Goal: Transaction & Acquisition: Purchase product/service

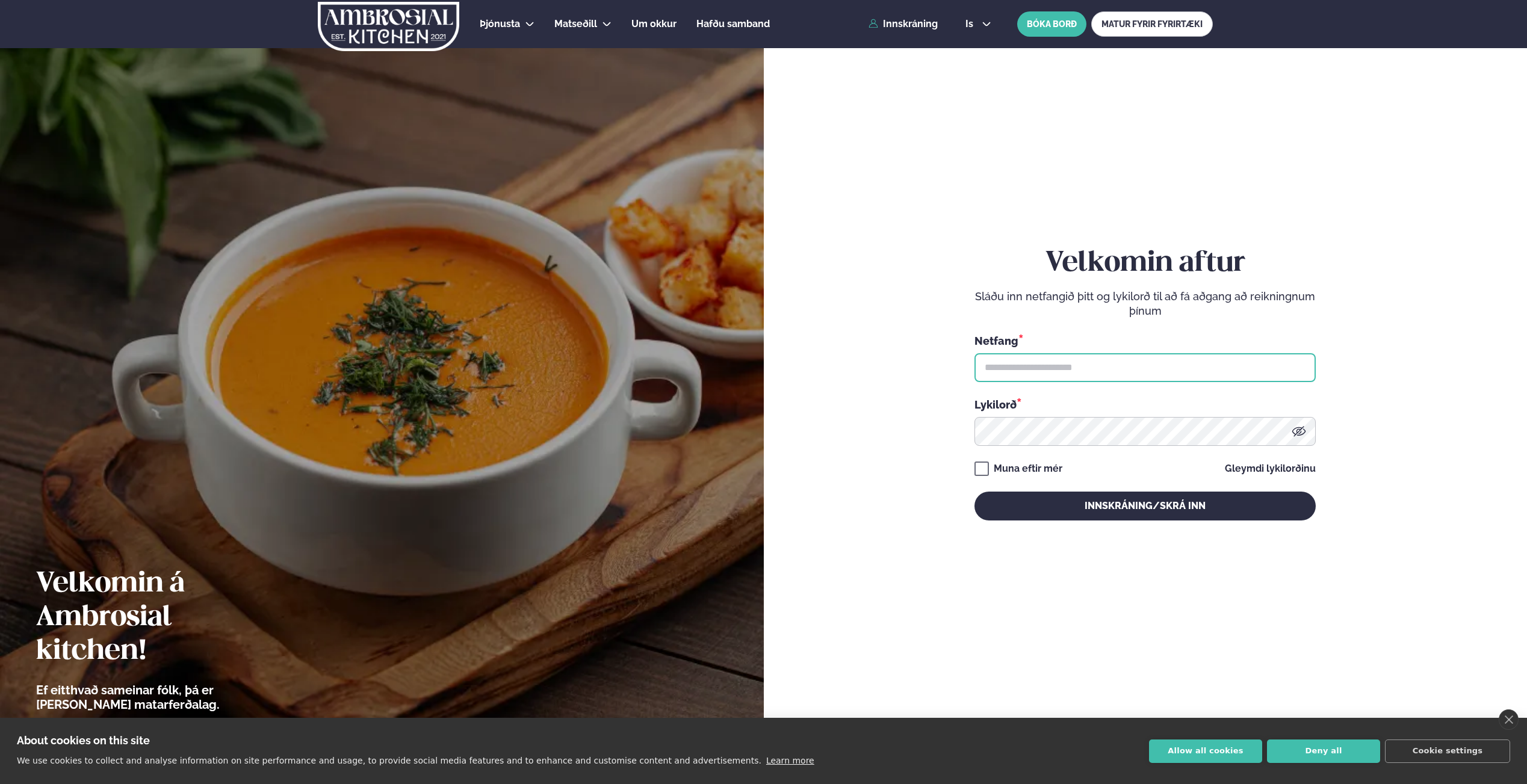
click at [1168, 372] on input "text" at bounding box center [1146, 368] width 342 height 29
type input "**********"
click at [975, 492] on button "Innskráning/Skrá inn" at bounding box center [1146, 506] width 342 height 29
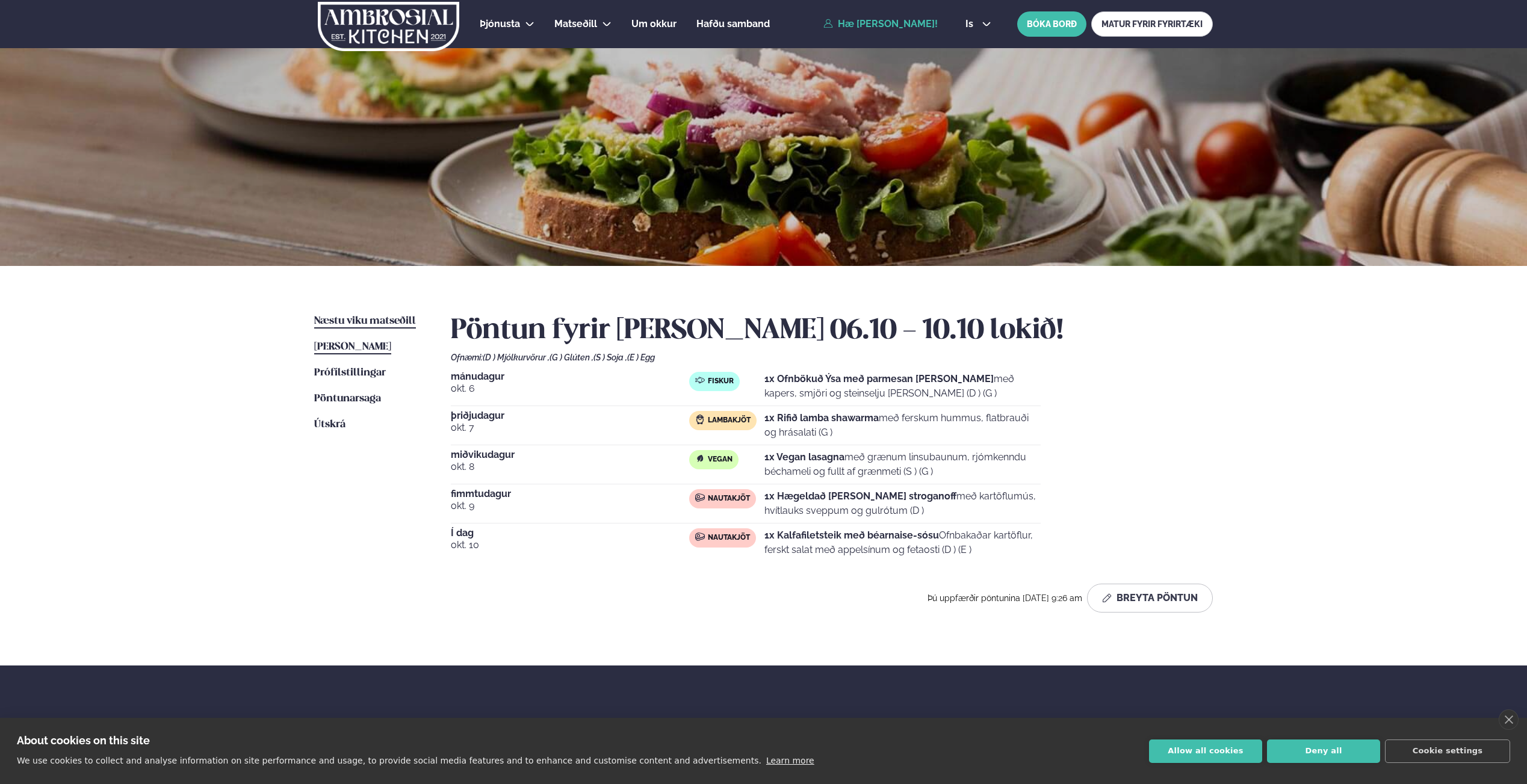
click at [399, 316] on span "Næstu viku matseðill" at bounding box center [365, 321] width 102 height 10
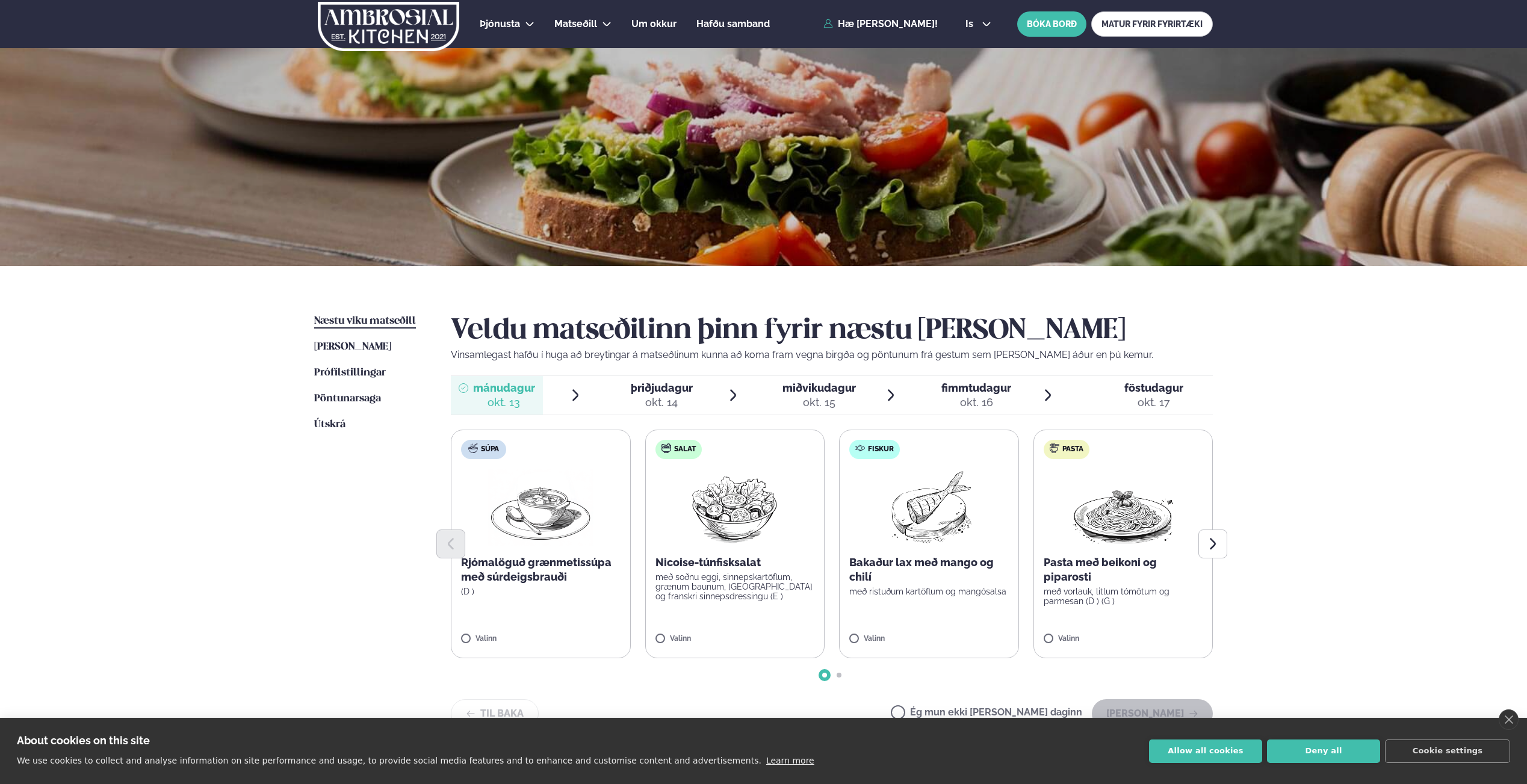
click at [905, 516] on img at bounding box center [929, 507] width 107 height 77
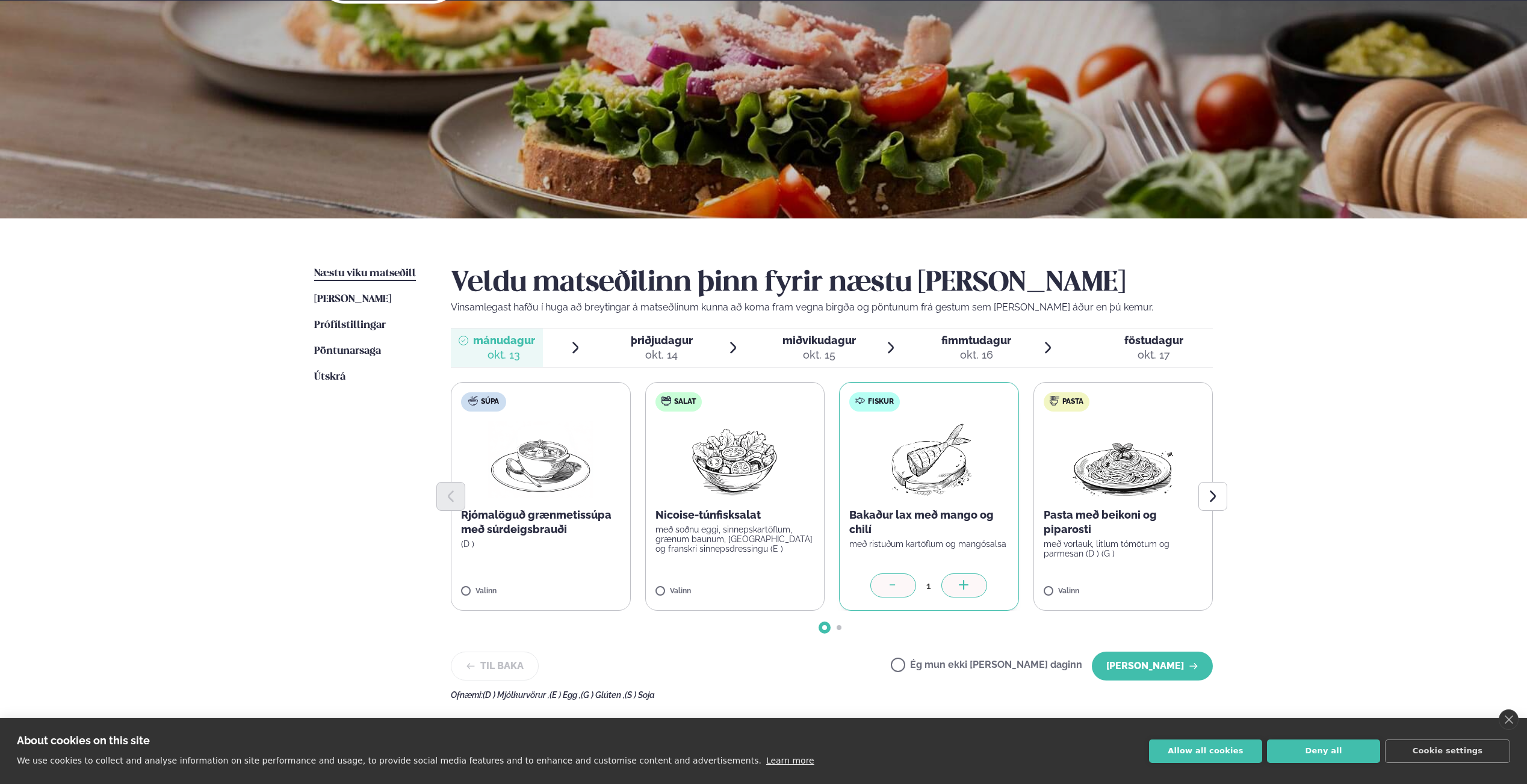
scroll to position [58, 0]
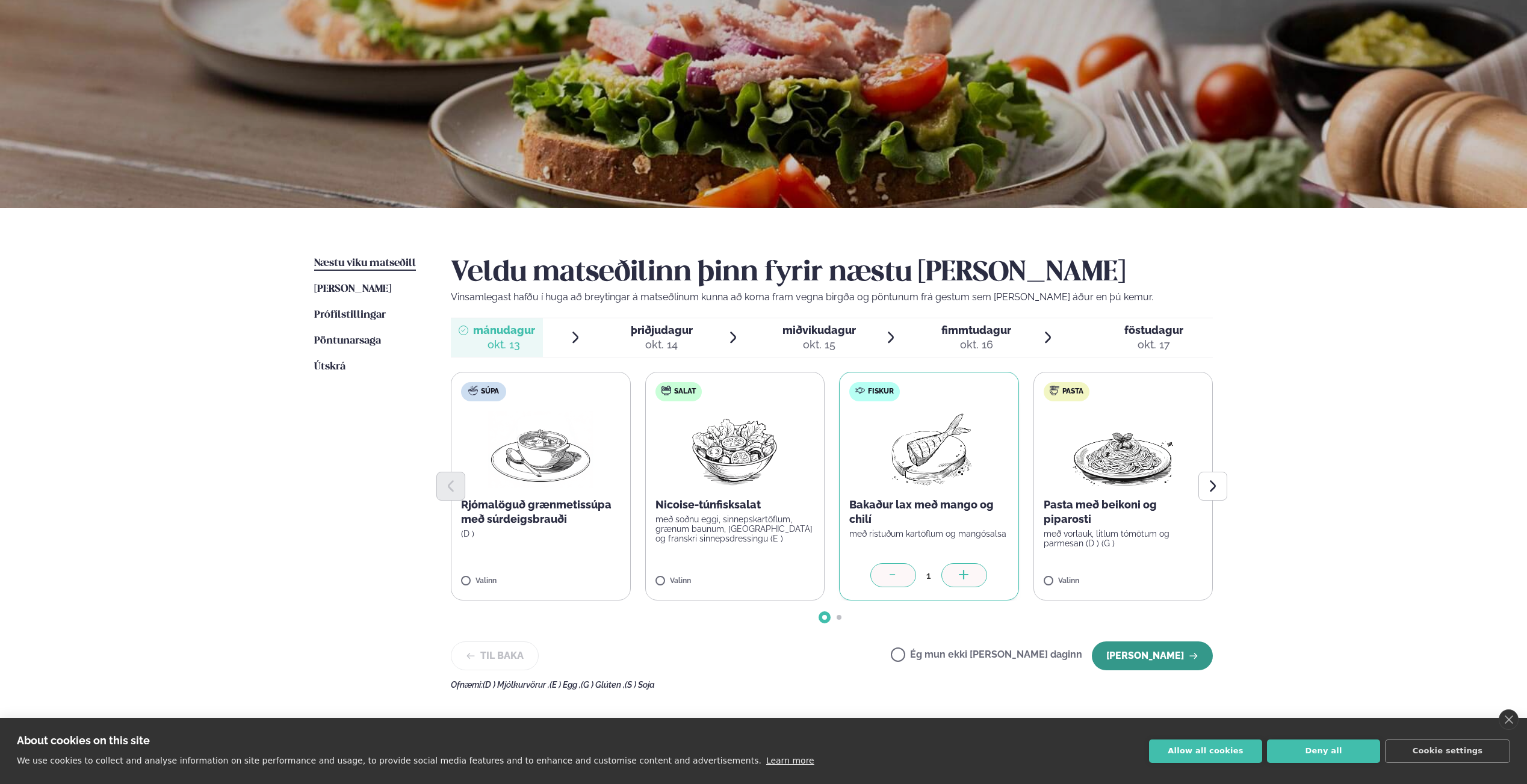
click at [1143, 654] on button "[PERSON_NAME]" at bounding box center [1152, 656] width 121 height 29
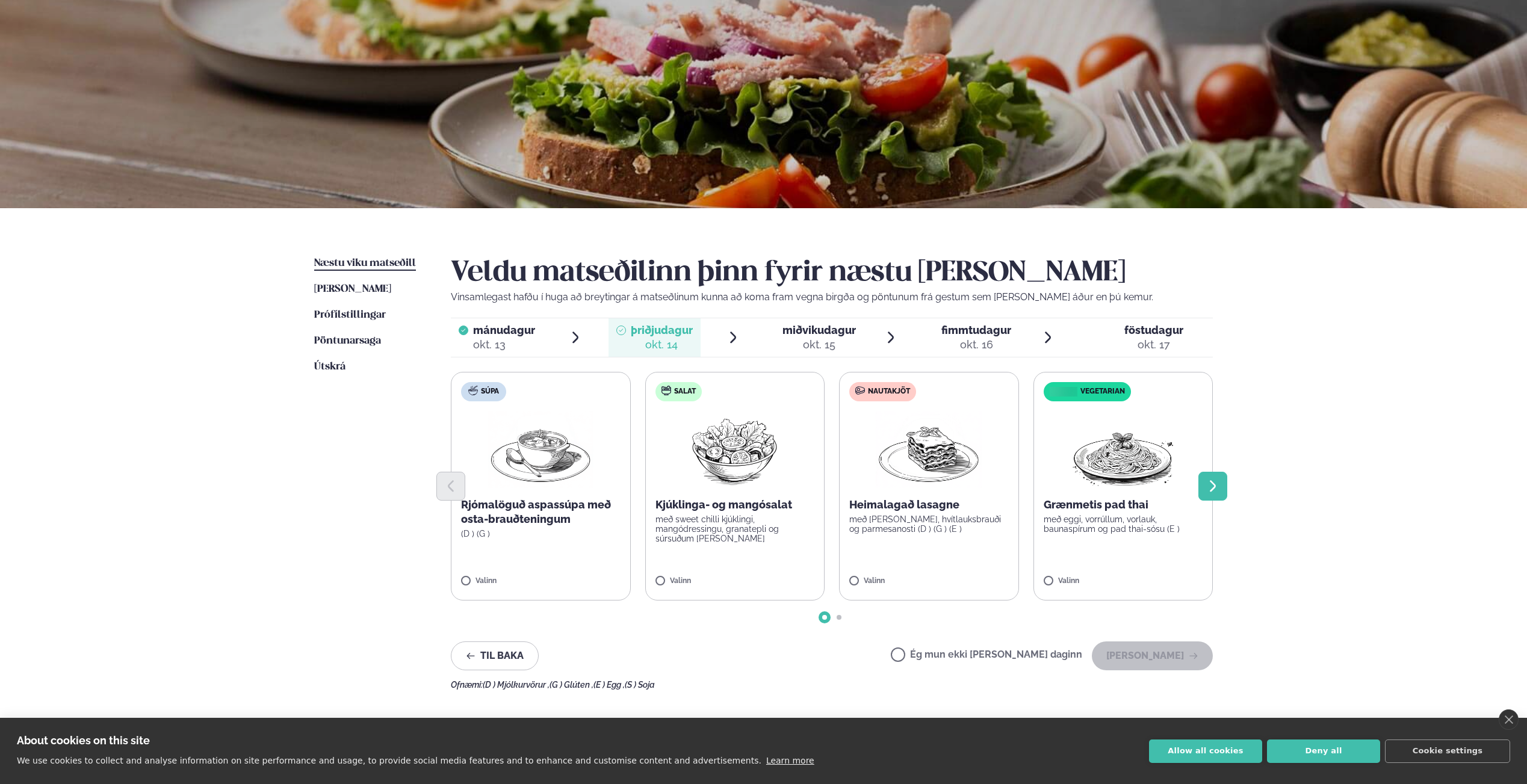
click at [1204, 491] on button "Next slide" at bounding box center [1213, 486] width 29 height 29
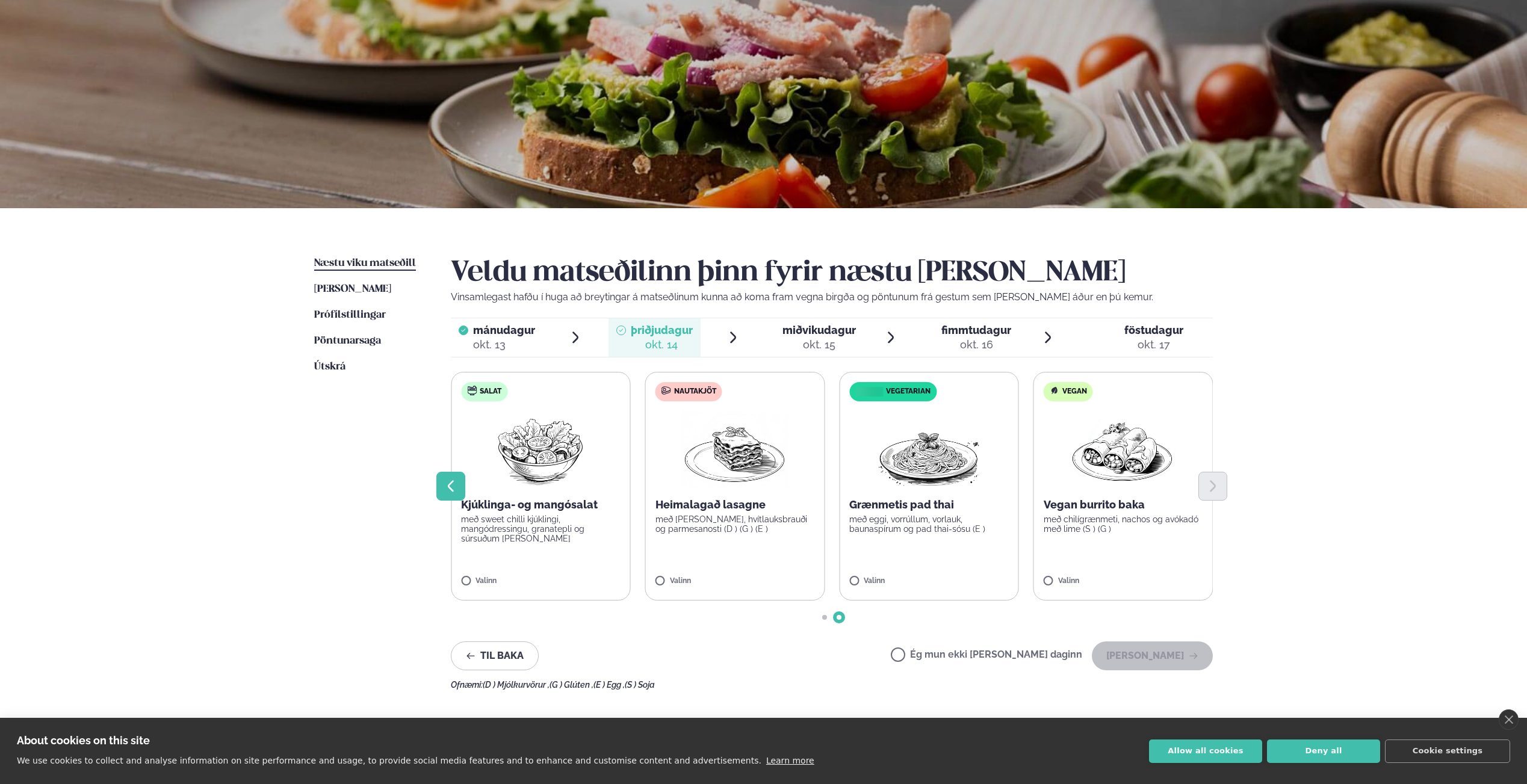
click at [456, 483] on icon "Previous slide" at bounding box center [451, 486] width 14 height 14
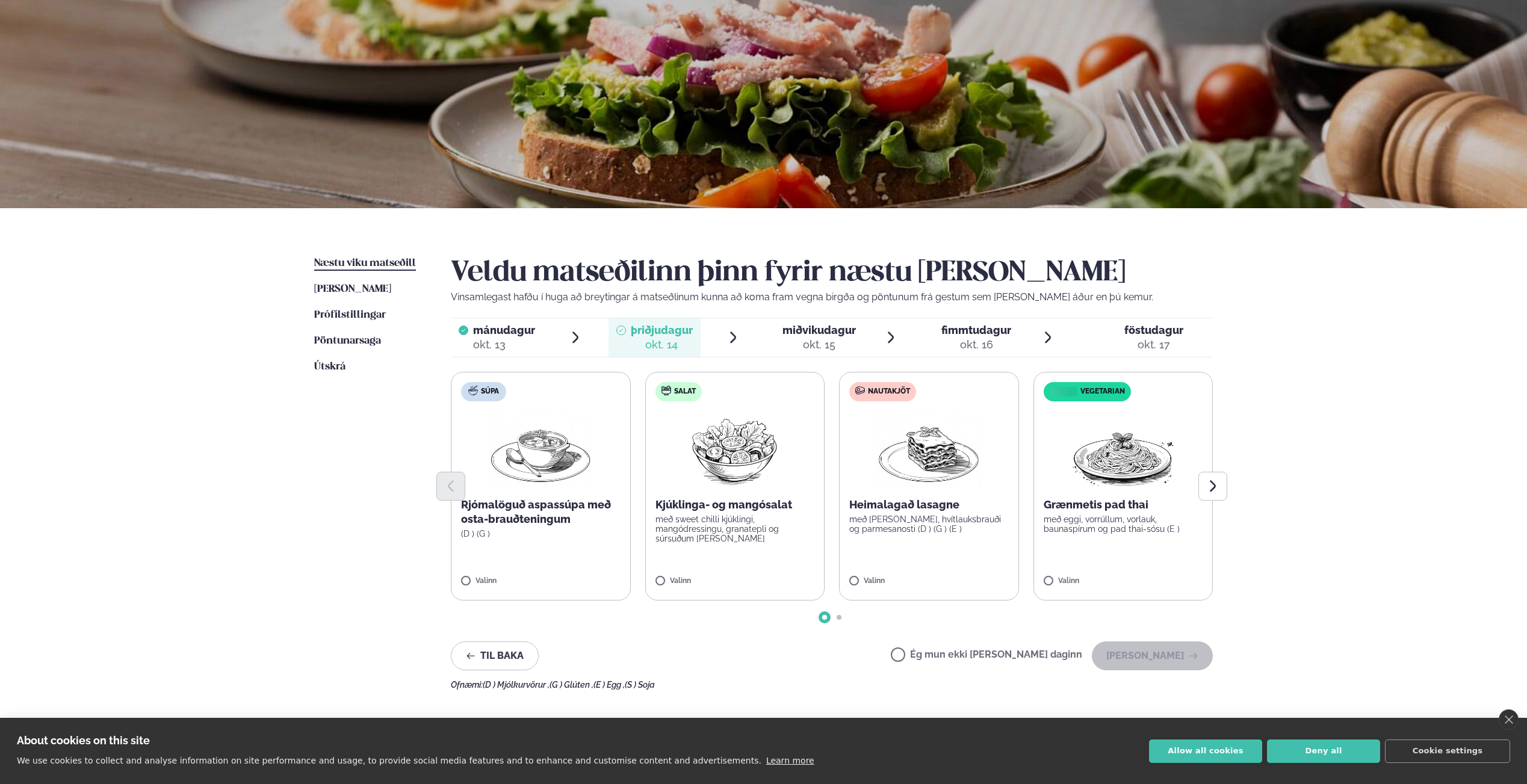
click at [906, 507] on p "Heimalagað lasagne" at bounding box center [929, 505] width 160 height 14
click at [1158, 661] on button "[PERSON_NAME]" at bounding box center [1152, 656] width 121 height 29
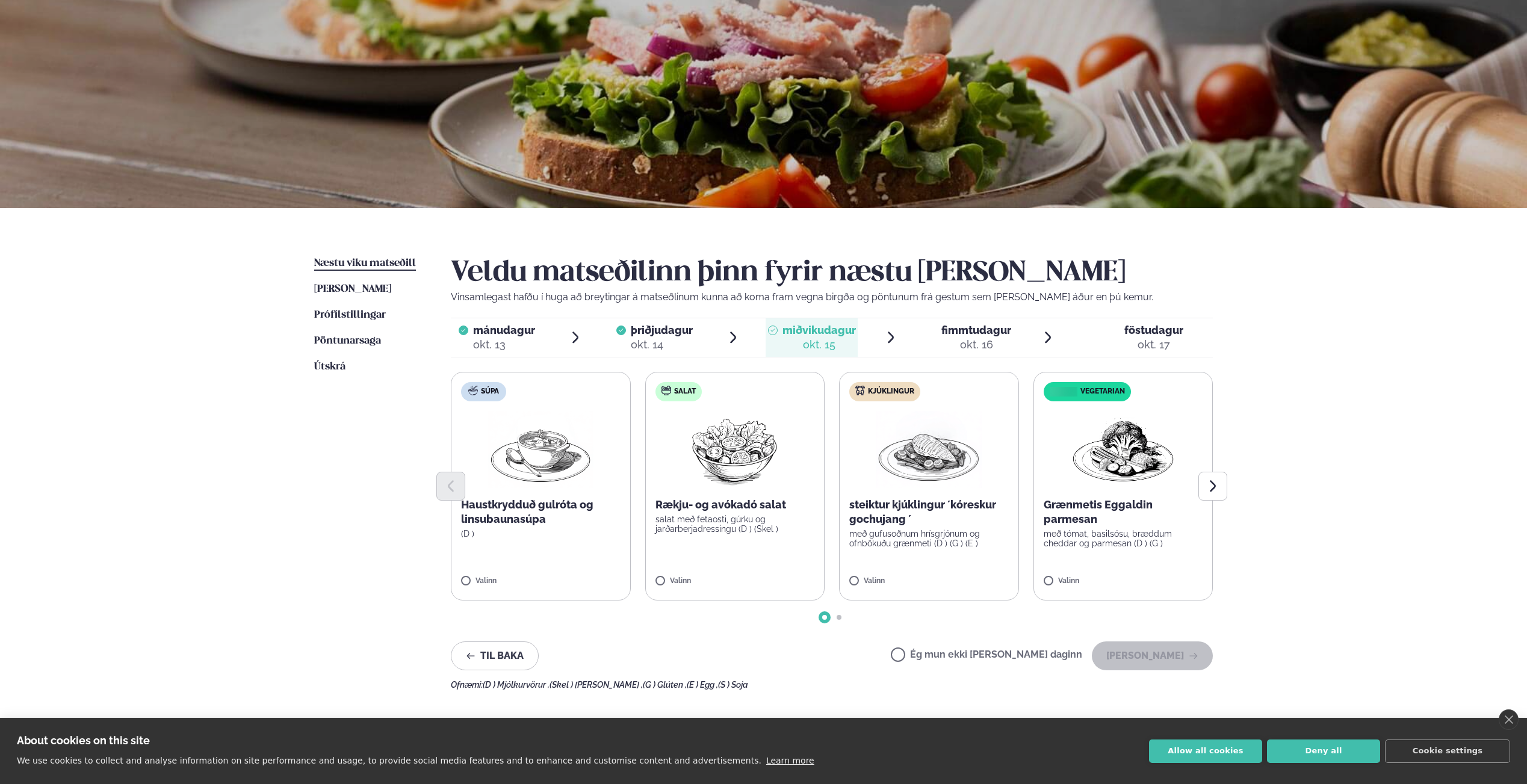
click at [906, 443] on img at bounding box center [929, 449] width 106 height 77
click at [932, 465] on img at bounding box center [929, 449] width 106 height 77
click at [1141, 649] on button "[PERSON_NAME]" at bounding box center [1152, 656] width 121 height 29
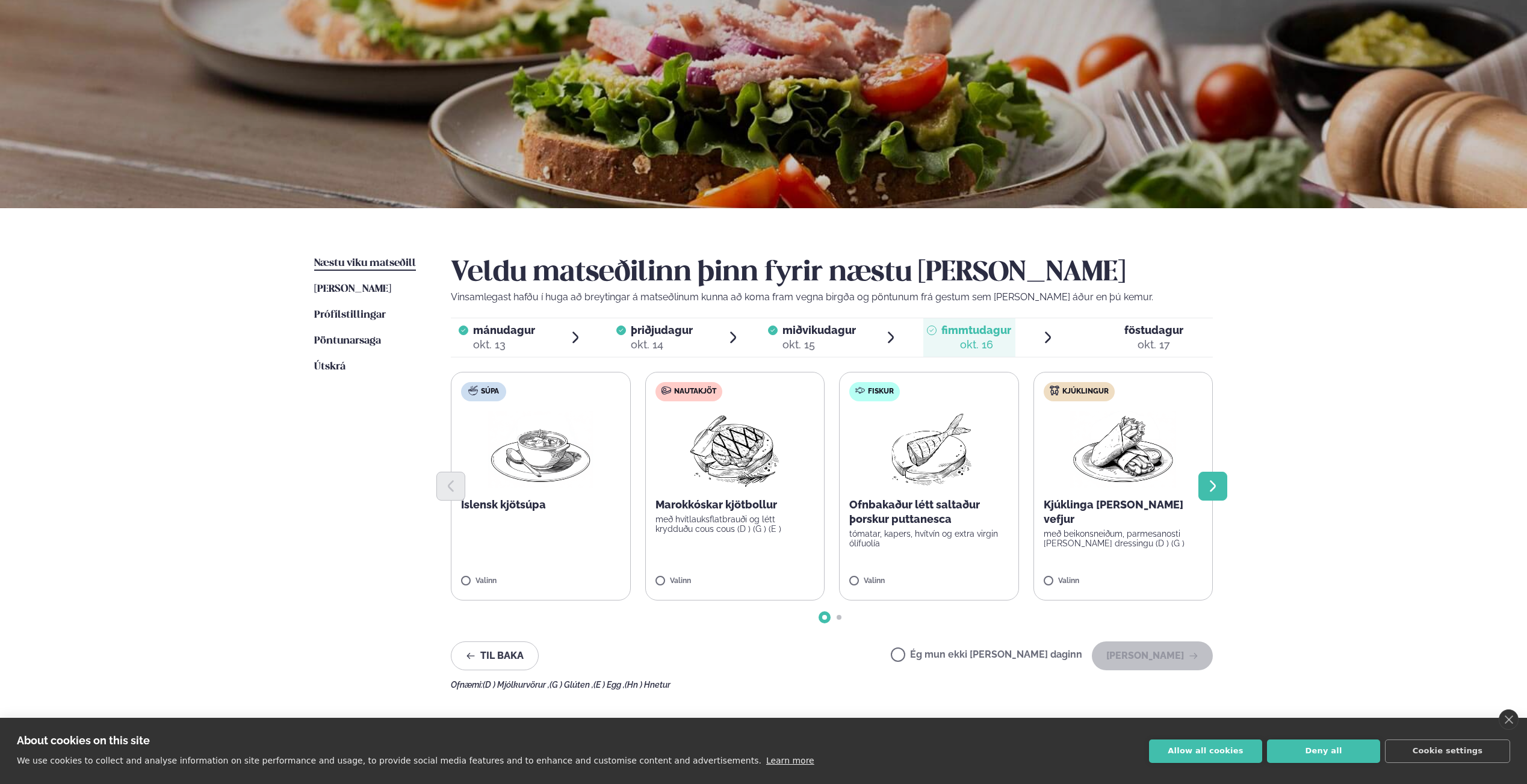
click at [1210, 481] on icon "Next slide" at bounding box center [1213, 486] width 14 height 14
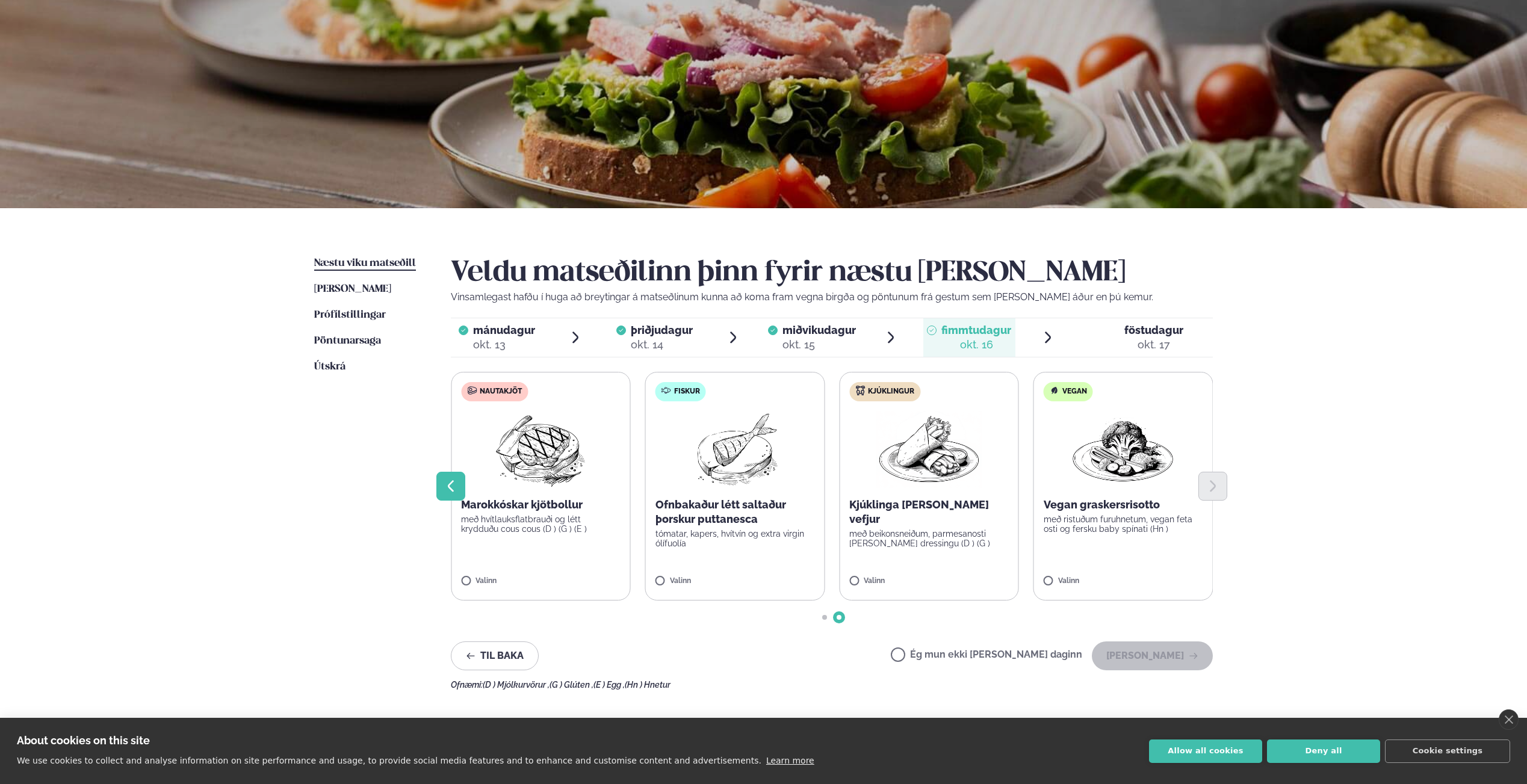
click at [448, 473] on button "Previous slide" at bounding box center [451, 486] width 29 height 29
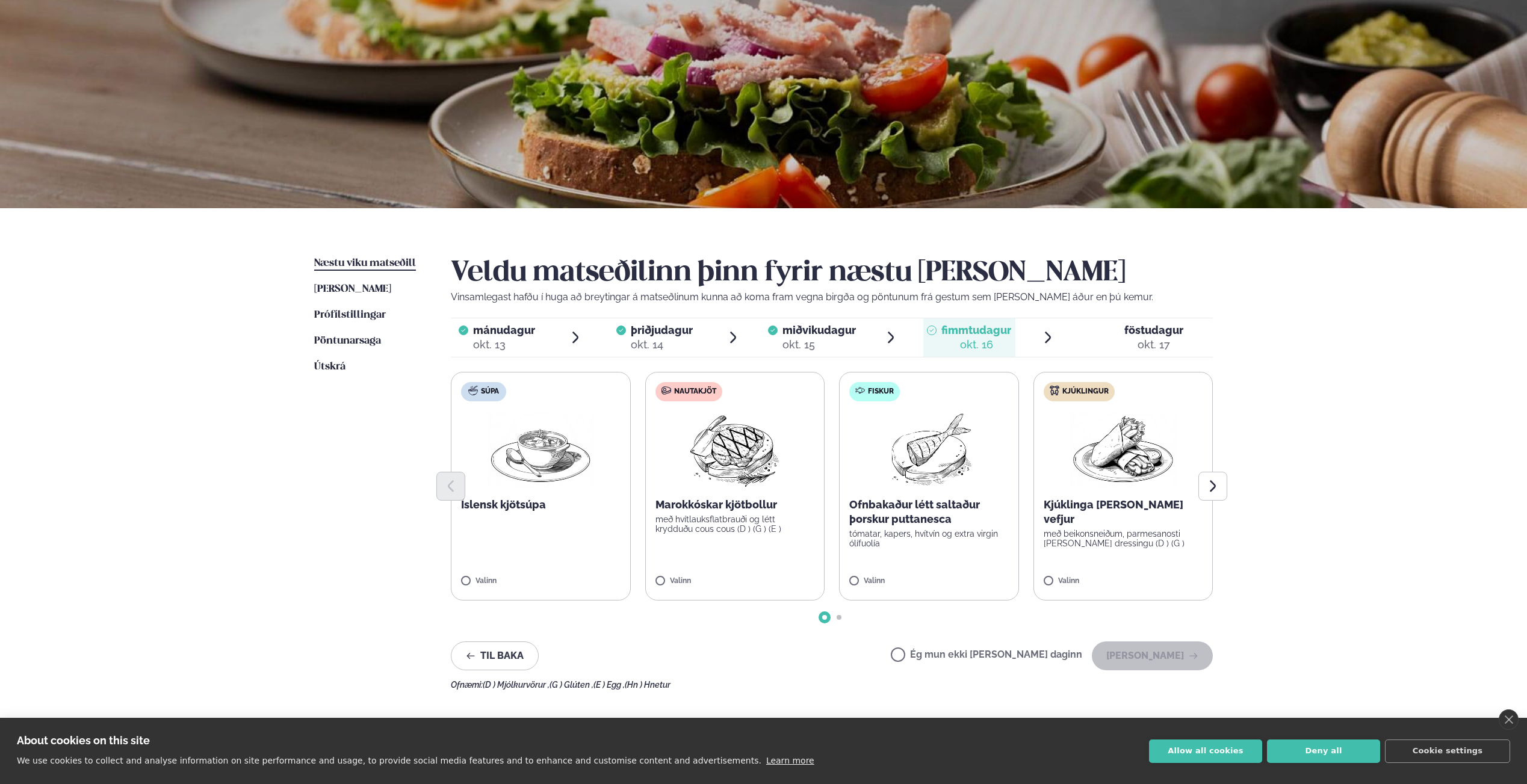
click at [513, 511] on p "Íslensk kjötsúpa" at bounding box center [541, 505] width 160 height 14
click at [966, 498] on div at bounding box center [832, 486] width 762 height 29
click at [899, 494] on div at bounding box center [832, 486] width 762 height 29
click at [851, 575] on label "Fiskur Ofnbakaður létt saltaður þorskur puttanesca tómatar, kapers, hvítvín og …" at bounding box center [929, 485] width 180 height 228
click at [502, 570] on icon at bounding box center [505, 575] width 12 height 12
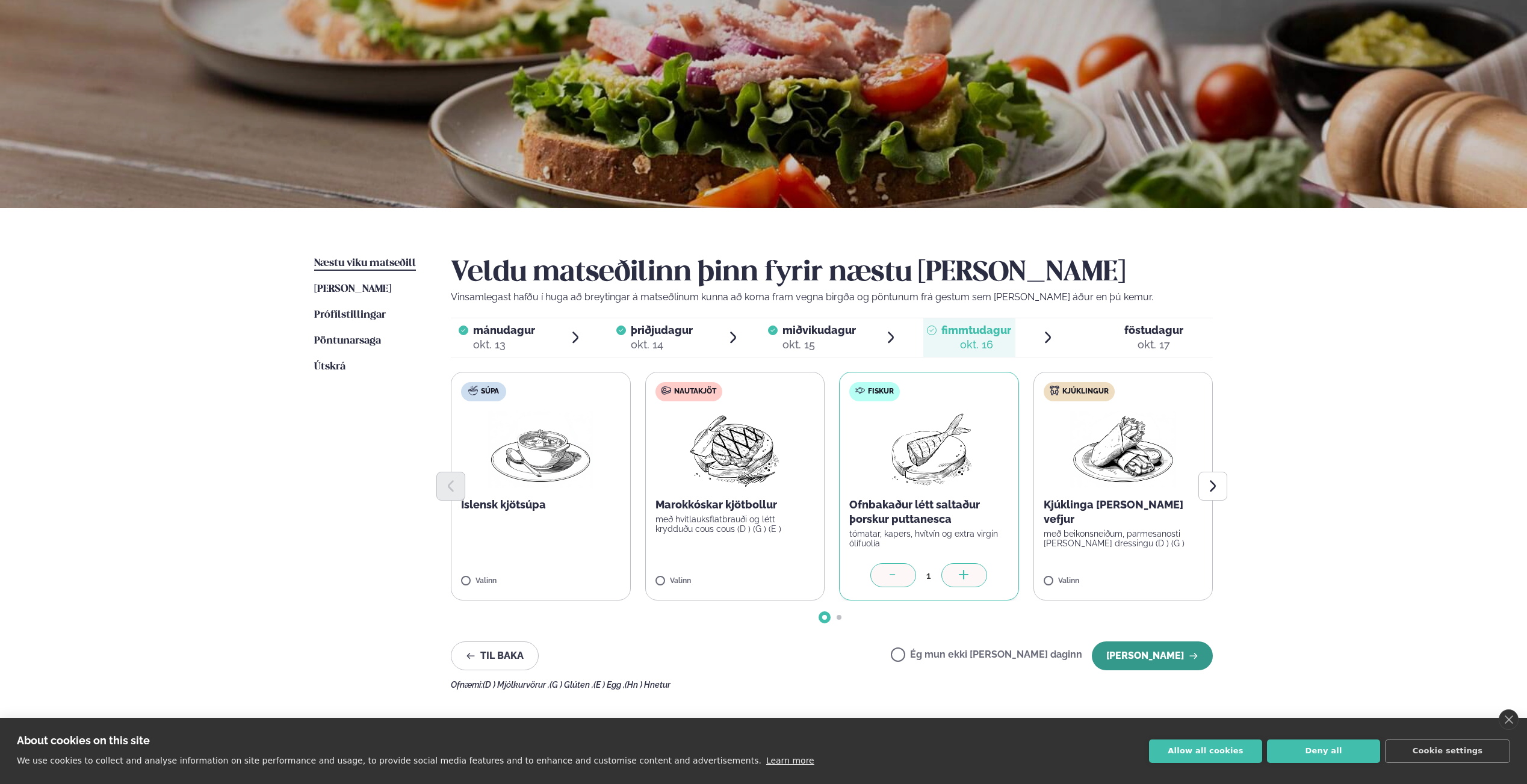
click at [1180, 651] on button "[PERSON_NAME]" at bounding box center [1152, 656] width 121 height 29
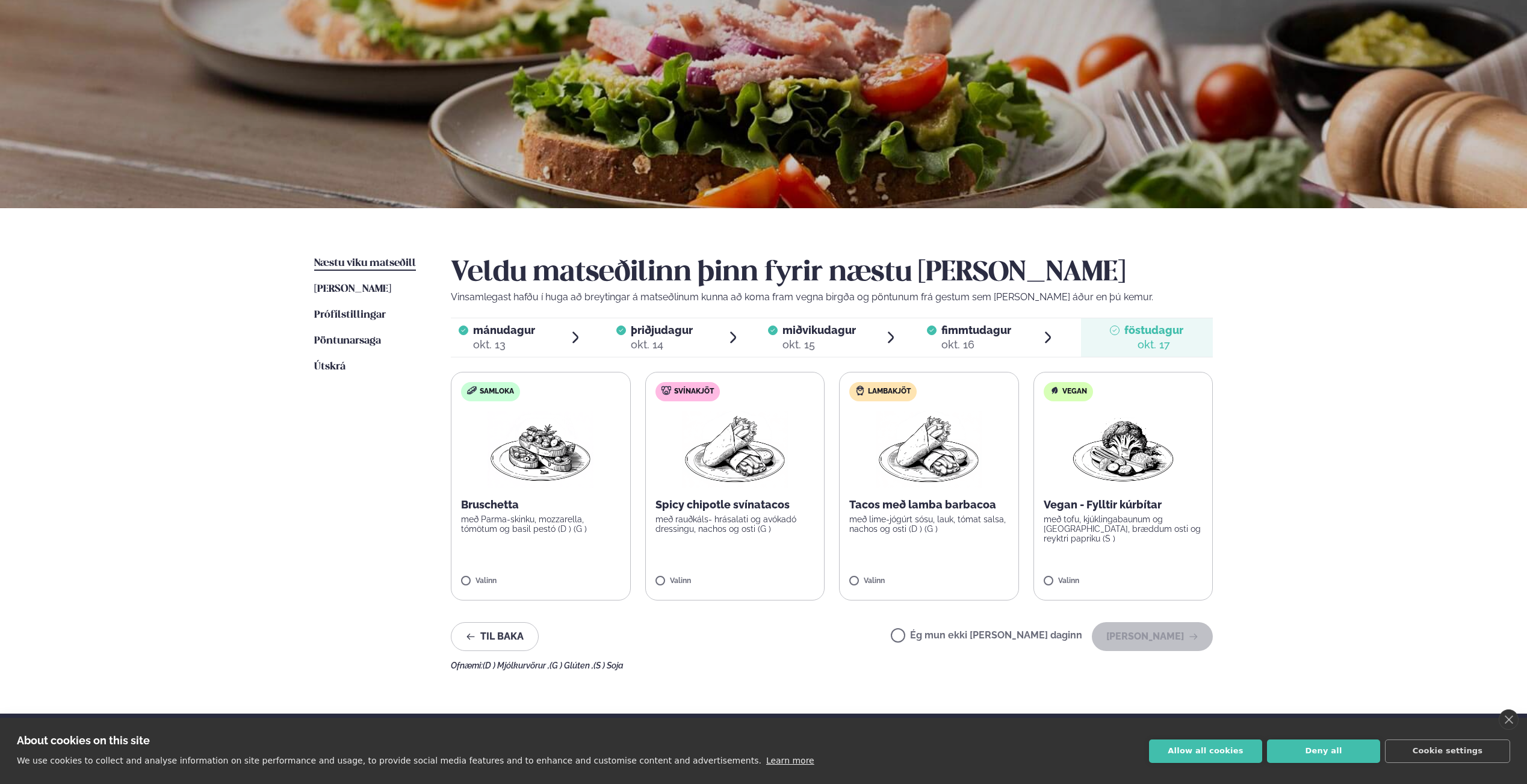
click at [909, 496] on label "Lambakjöt Tacos með lamba barbacoa með lime-jógúrt sósu, lauk, tómat salsa, nac…" at bounding box center [929, 485] width 180 height 228
click at [1131, 630] on button "[PERSON_NAME]" at bounding box center [1152, 636] width 121 height 29
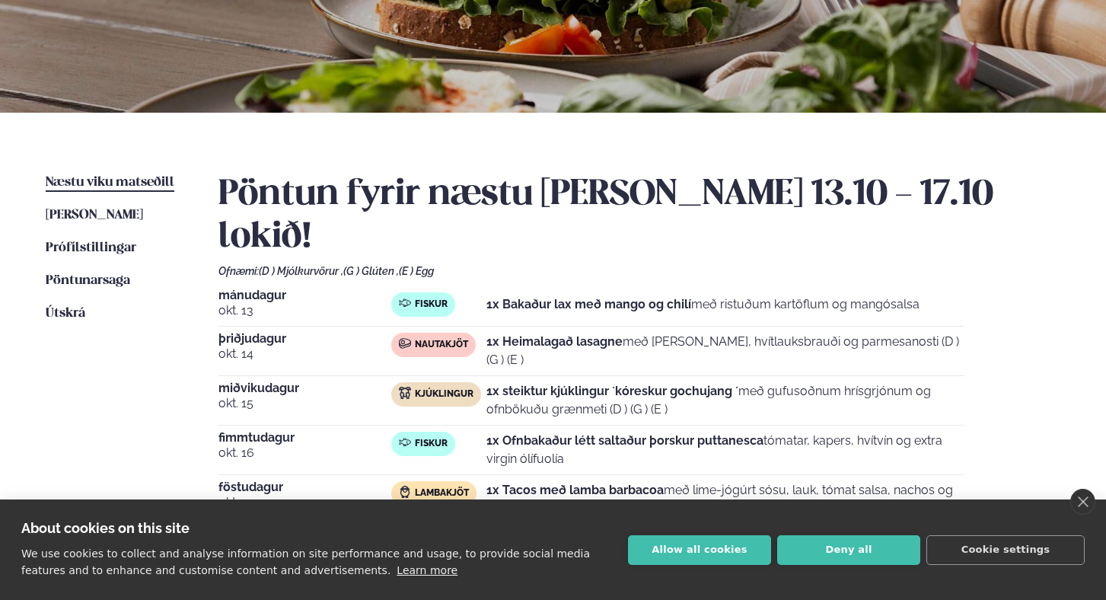
scroll to position [257, 0]
